Goal: Manage account settings

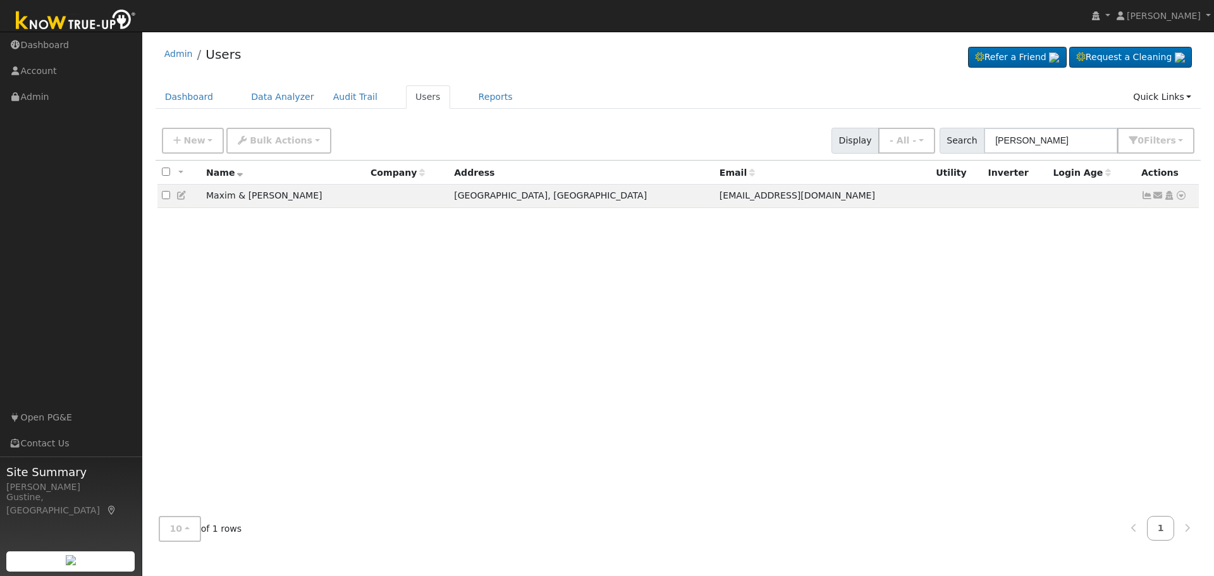
click at [1022, 137] on input "[PERSON_NAME]" at bounding box center [1051, 141] width 134 height 26
click at [1022, 138] on input "[PERSON_NAME]" at bounding box center [1051, 141] width 134 height 26
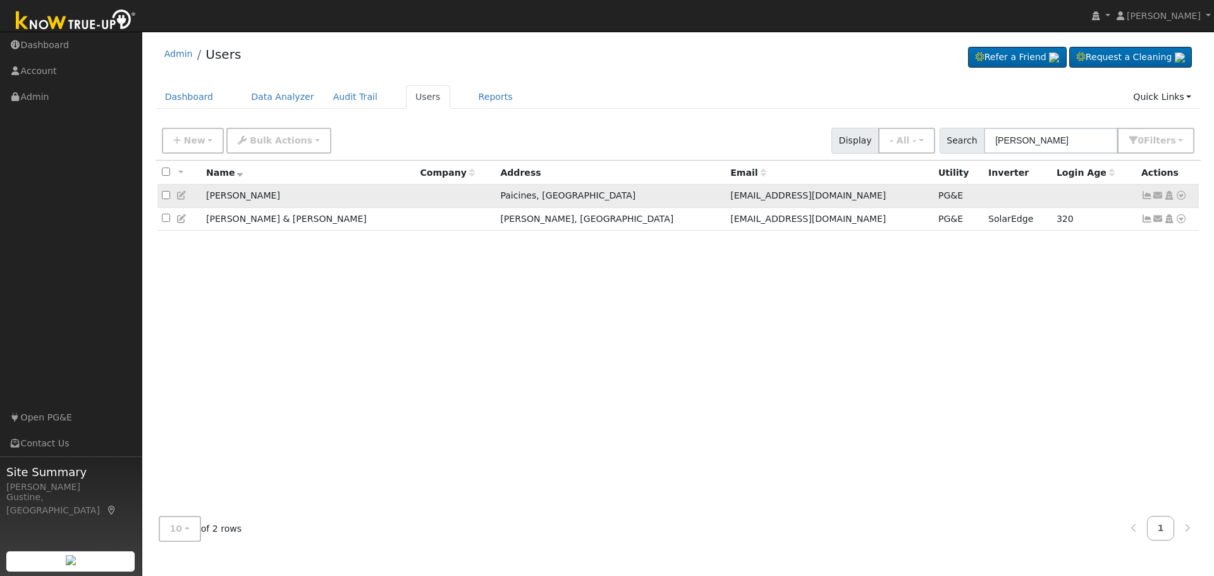
type input "[PERSON_NAME]"
click at [1141, 196] on icon at bounding box center [1146, 195] width 11 height 9
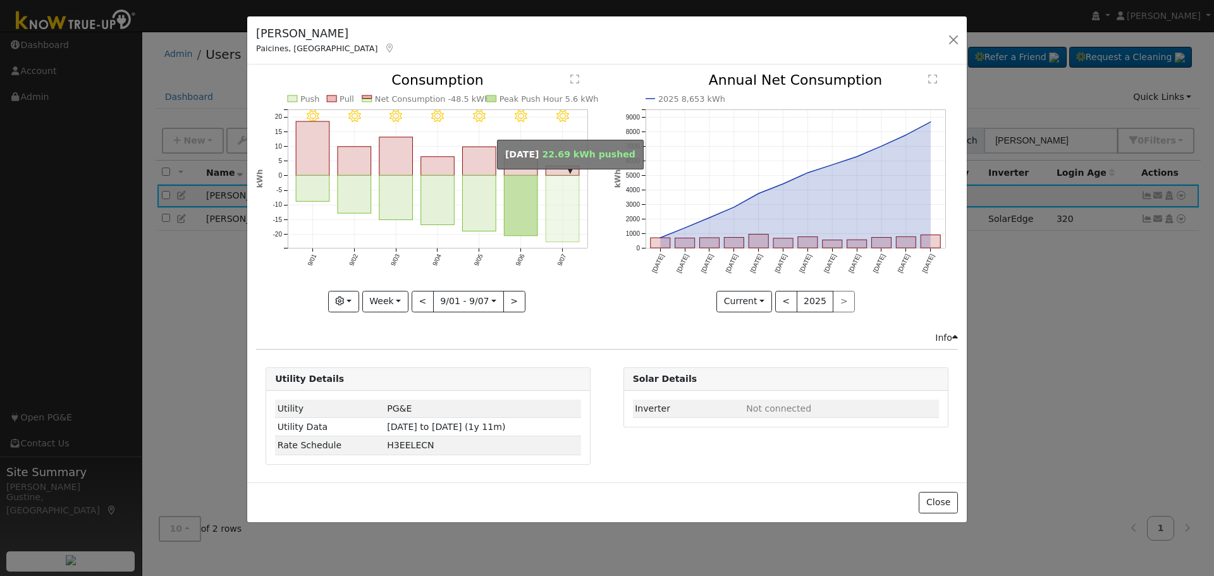
click at [548, 199] on rect "onclick=""" at bounding box center [563, 209] width 34 height 66
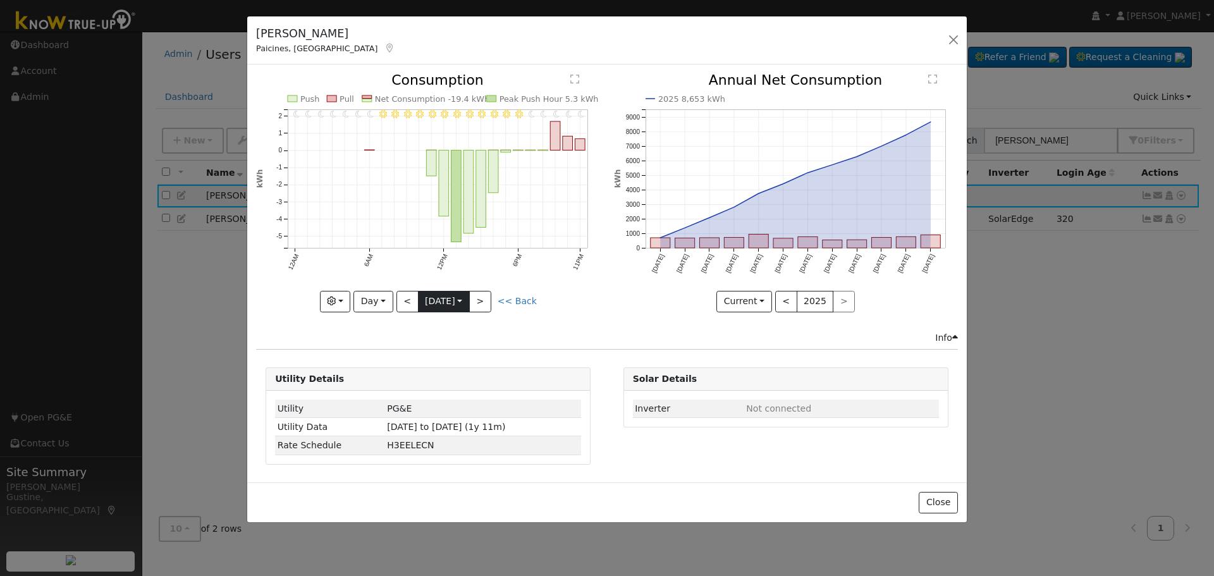
click at [419, 298] on input "[DATE]" at bounding box center [444, 301] width 51 height 20
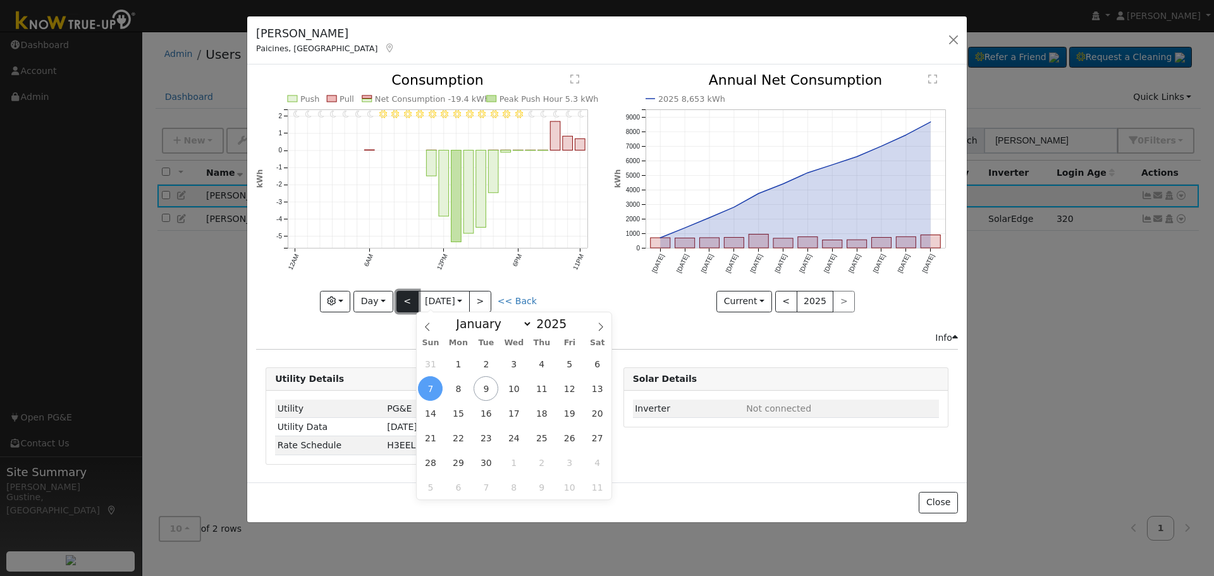
click at [407, 291] on button "<" at bounding box center [407, 301] width 22 height 21
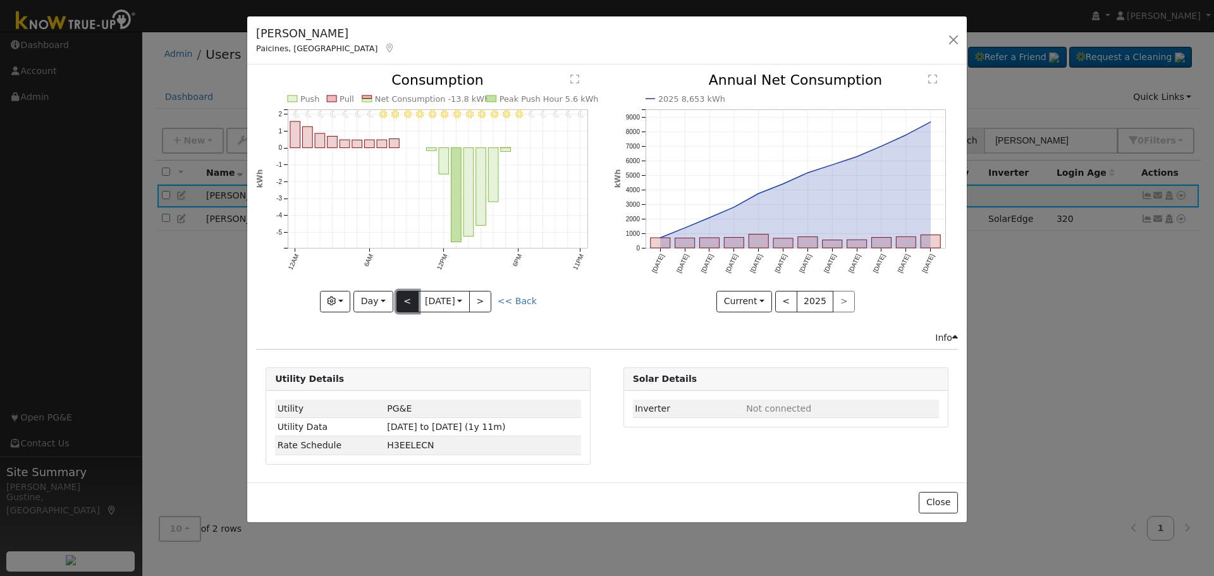
click at [404, 296] on button "<" at bounding box center [407, 301] width 22 height 21
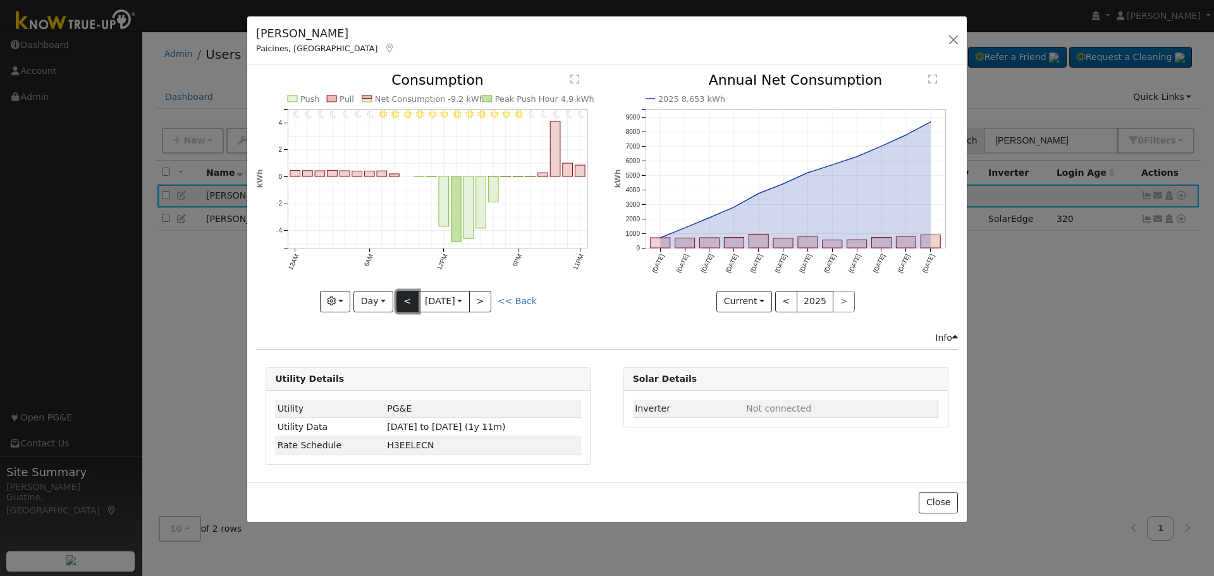
click at [403, 291] on button "<" at bounding box center [407, 301] width 22 height 21
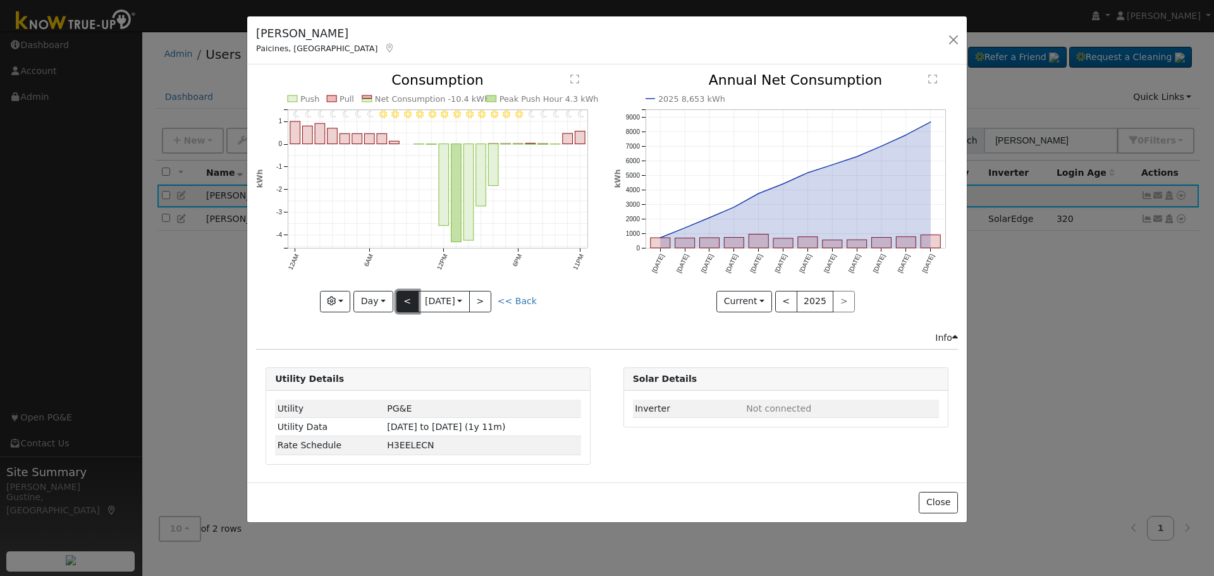
click at [401, 291] on button "<" at bounding box center [407, 301] width 22 height 21
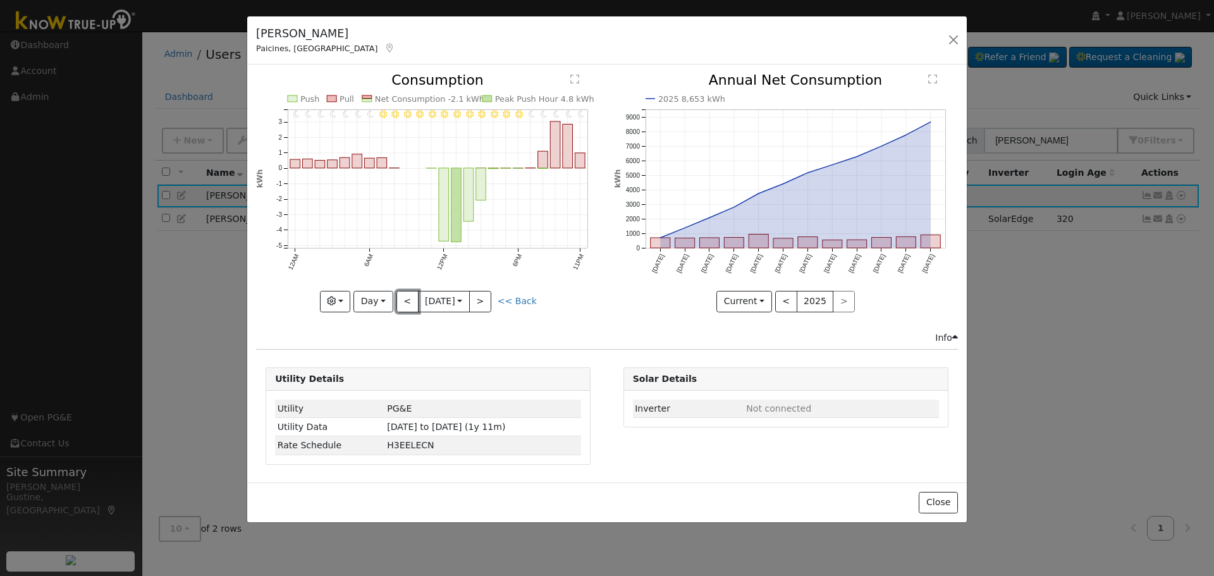
click at [398, 293] on button "<" at bounding box center [407, 301] width 22 height 21
click at [398, 294] on button "<" at bounding box center [407, 301] width 22 height 21
type input "[DATE]"
